Goal: Find specific page/section: Find specific page/section

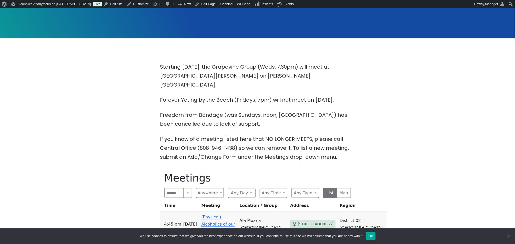
scroll to position [137, 0]
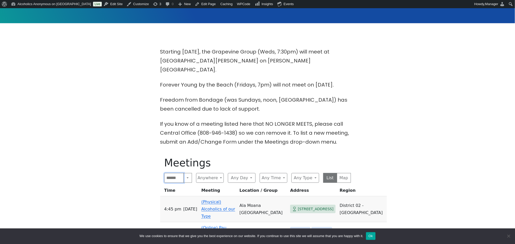
click at [175, 173] on input "Search" at bounding box center [174, 178] width 20 height 10
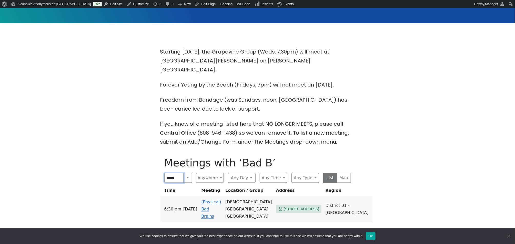
type input "*****"
click at [210, 200] on link "(Physical) Bad Brains" at bounding box center [211, 209] width 20 height 19
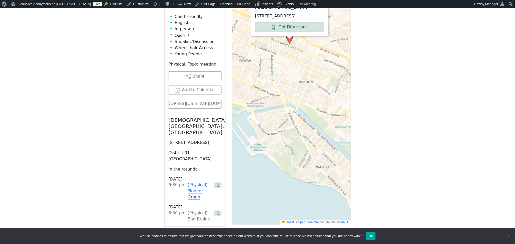
scroll to position [367, 0]
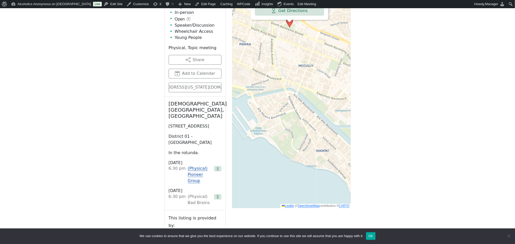
click at [197, 166] on link "(Physical) Pioneer Group" at bounding box center [200, 175] width 24 height 18
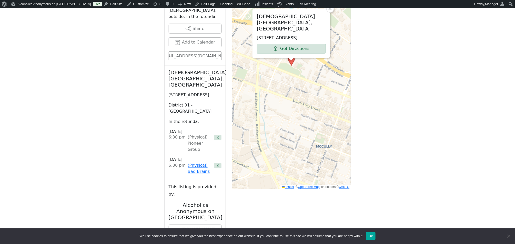
scroll to position [401, 0]
